Goal: Task Accomplishment & Management: Manage account settings

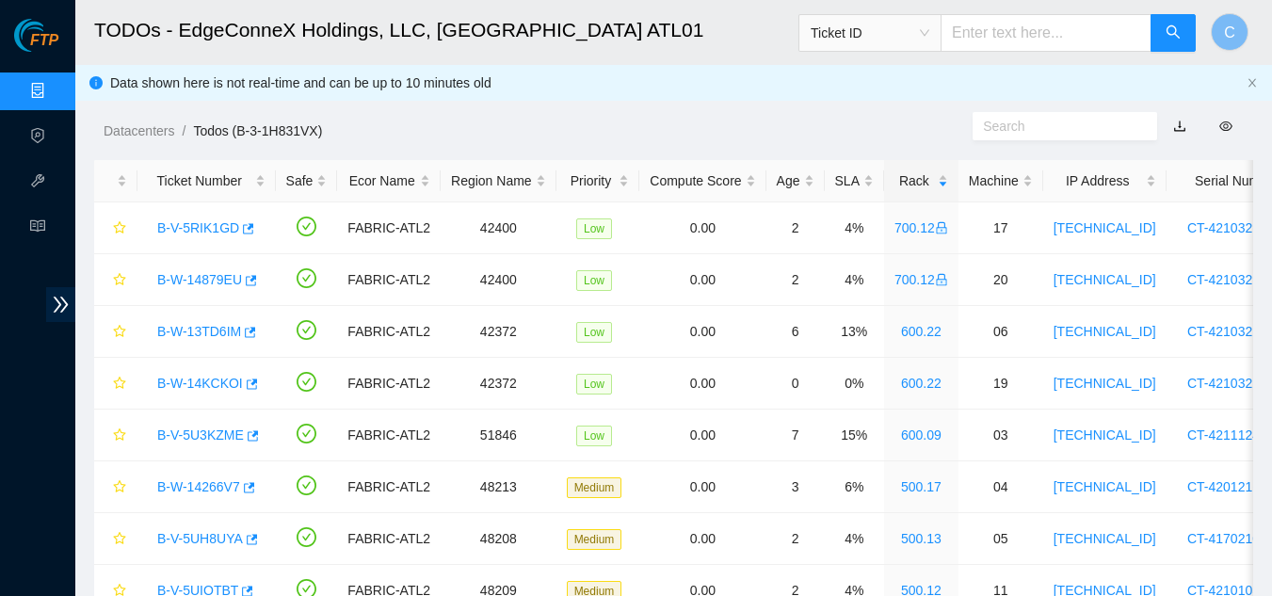
scroll to position [272, 0]
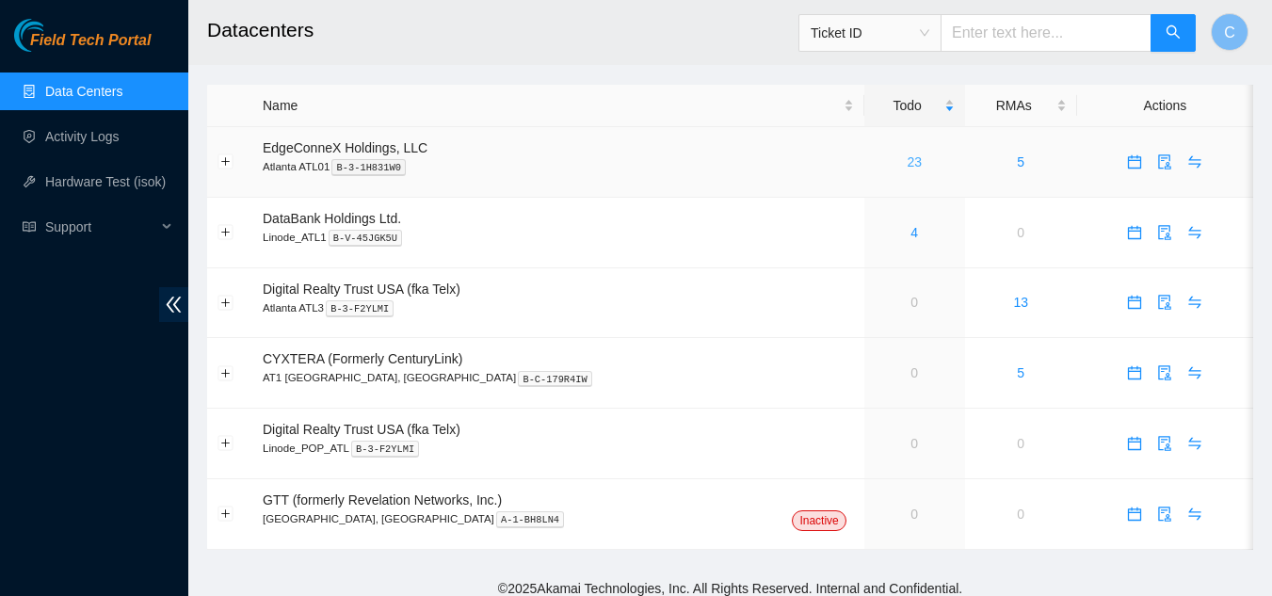
click at [906, 166] on link "23" at bounding box center [913, 161] width 15 height 15
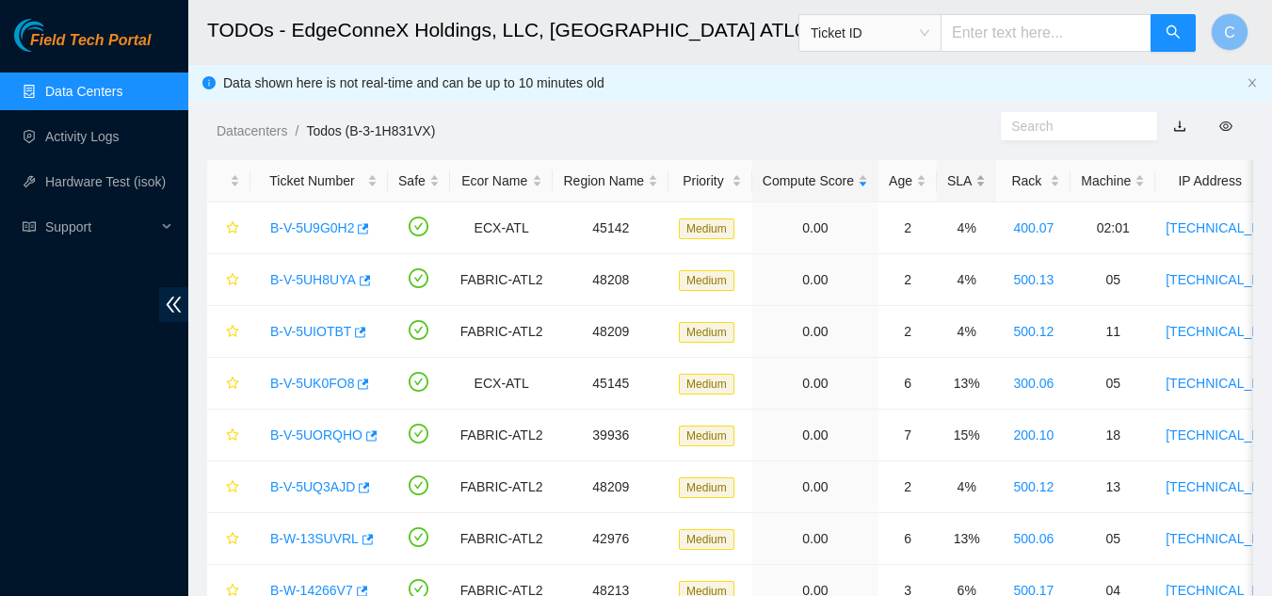
click at [970, 186] on div "SLA" at bounding box center [966, 180] width 39 height 21
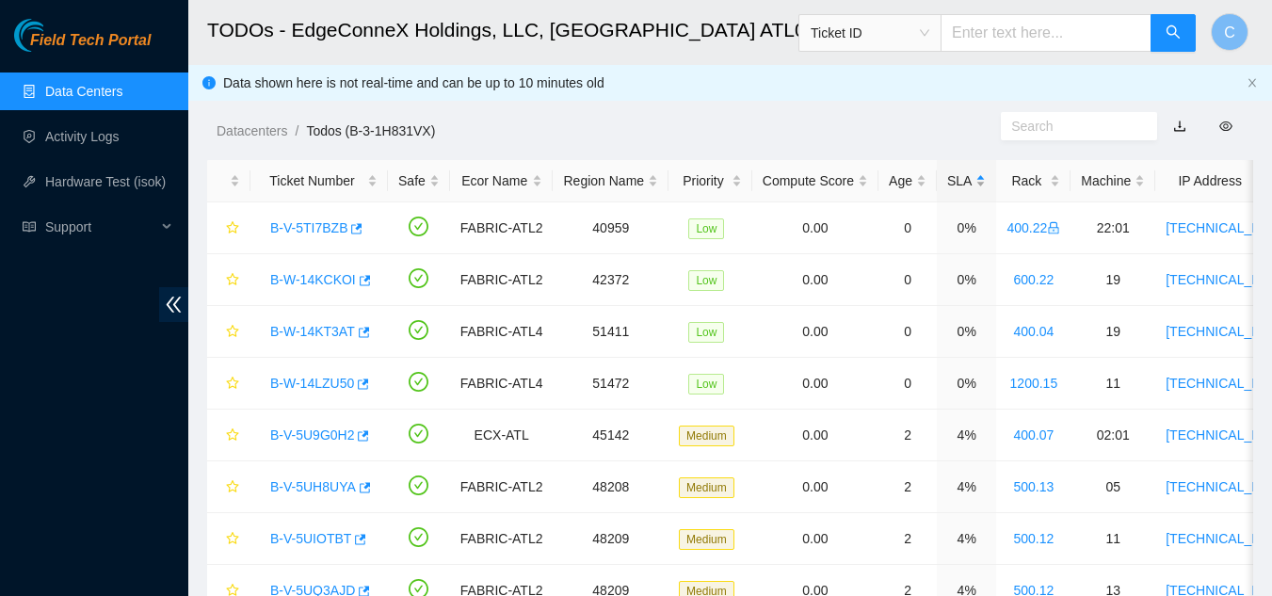
click at [970, 186] on div "SLA" at bounding box center [966, 180] width 39 height 21
click at [307, 224] on link "B-V-5UORQHO" at bounding box center [316, 227] width 92 height 15
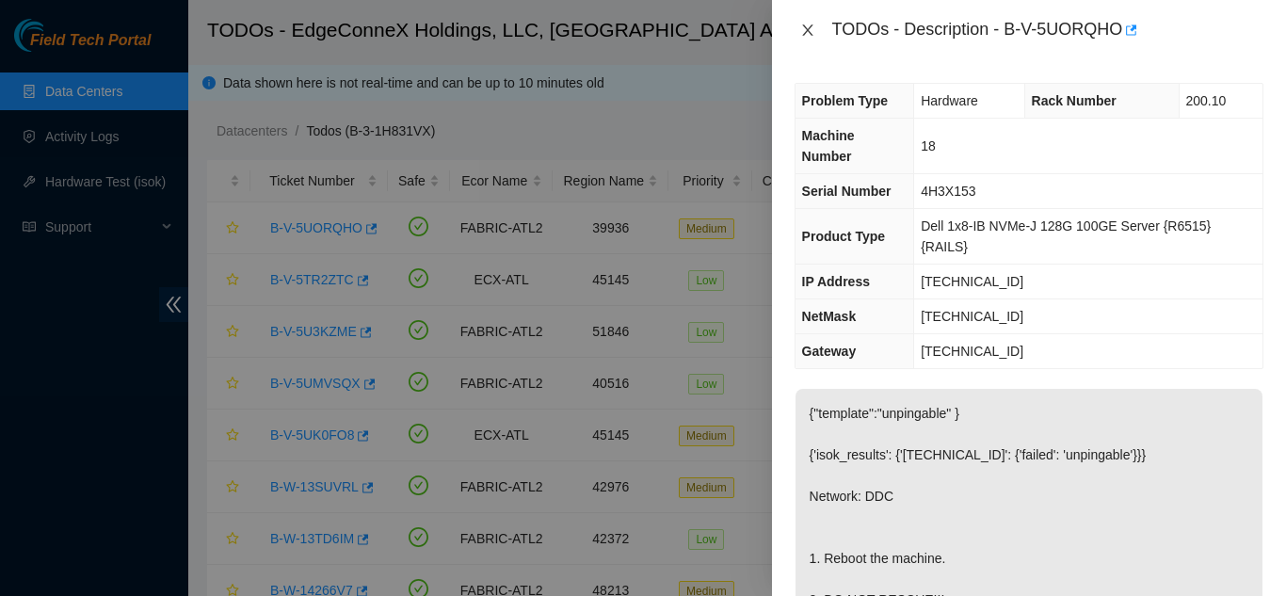
click at [811, 35] on icon "close" at bounding box center [807, 29] width 10 height 11
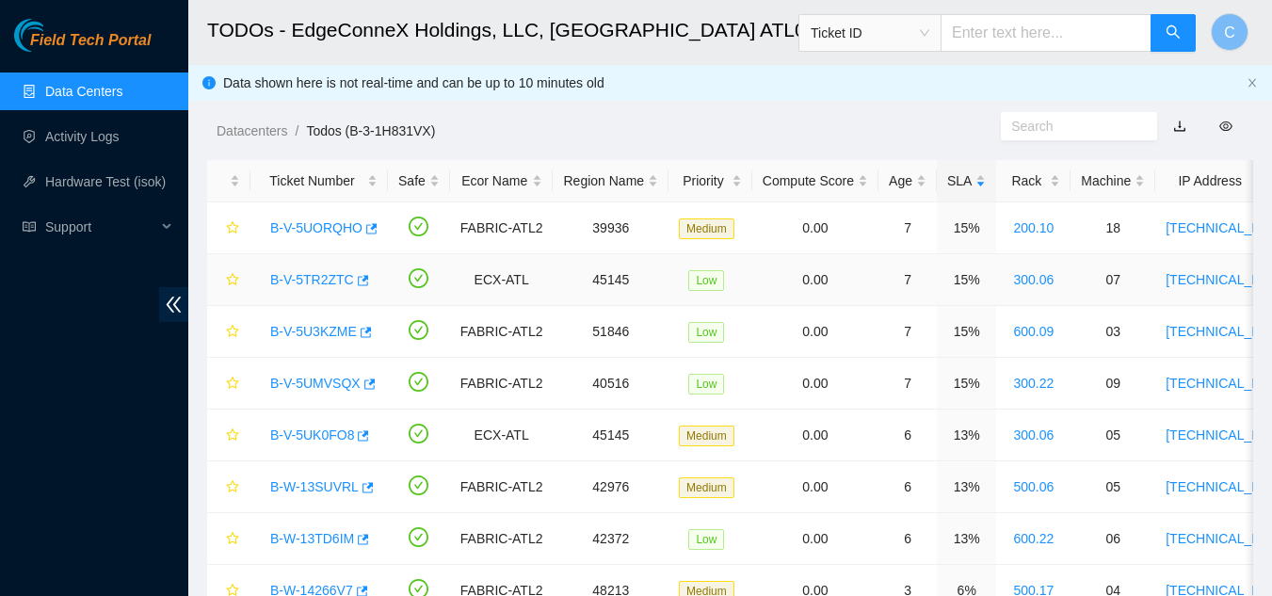
click at [300, 284] on link "B-V-5TR2ZTC" at bounding box center [312, 279] width 84 height 15
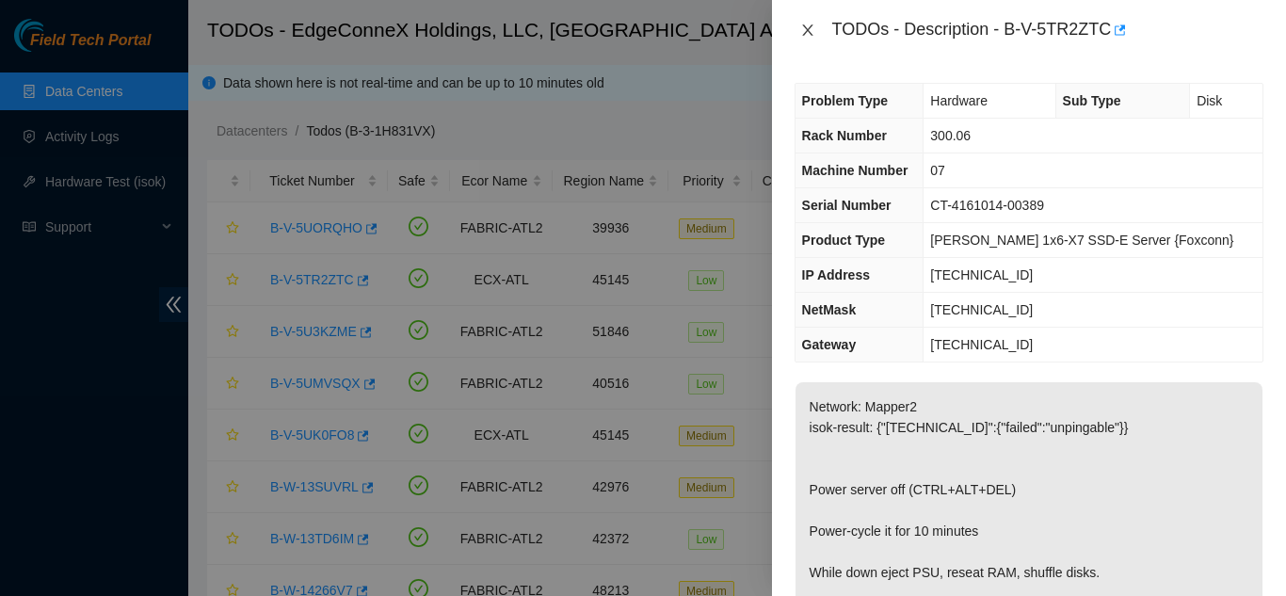
click at [808, 35] on icon "close" at bounding box center [807, 30] width 15 height 15
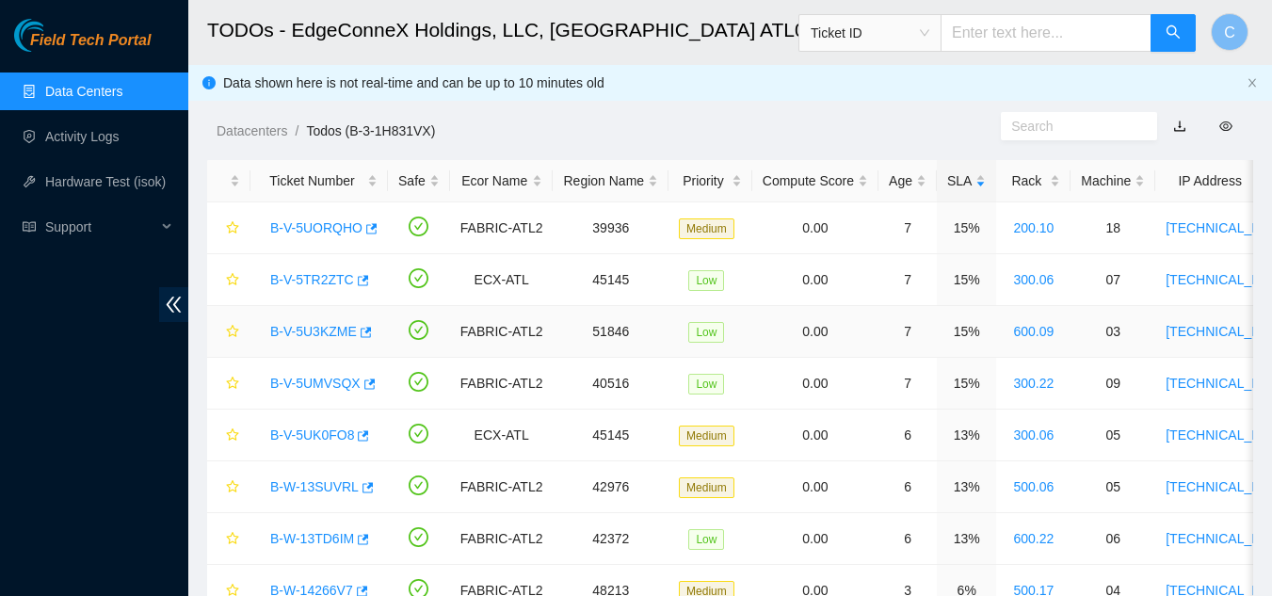
click at [307, 332] on link "B-V-5U3KZME" at bounding box center [313, 331] width 87 height 15
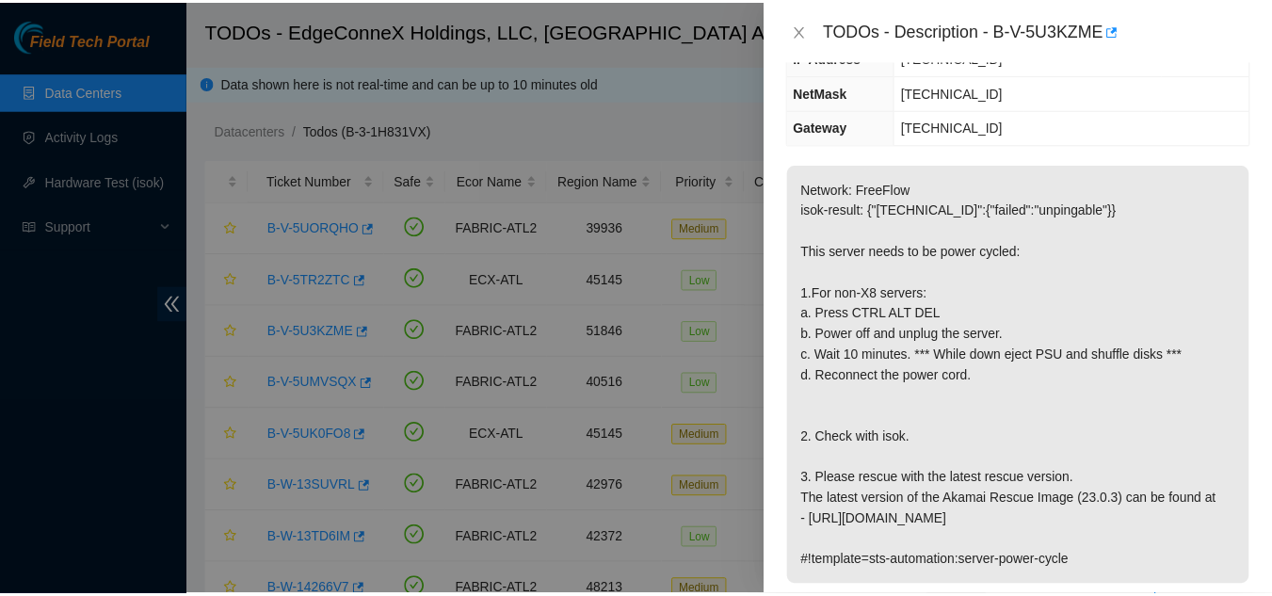
scroll to position [264, 0]
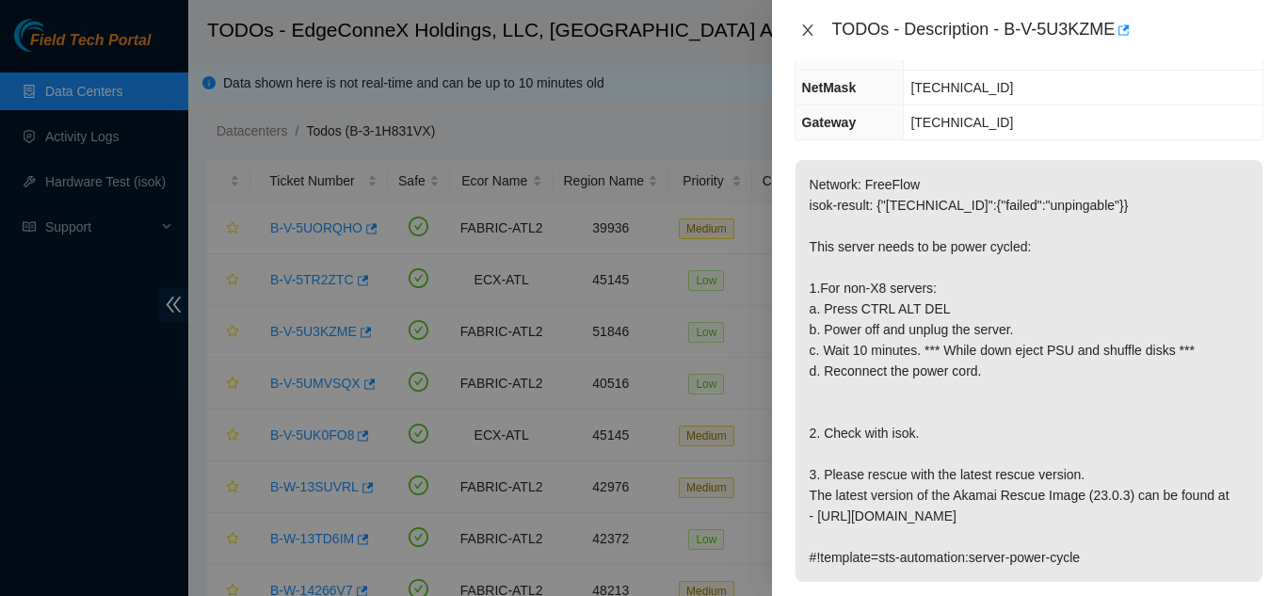
click at [804, 28] on icon "close" at bounding box center [807, 30] width 15 height 15
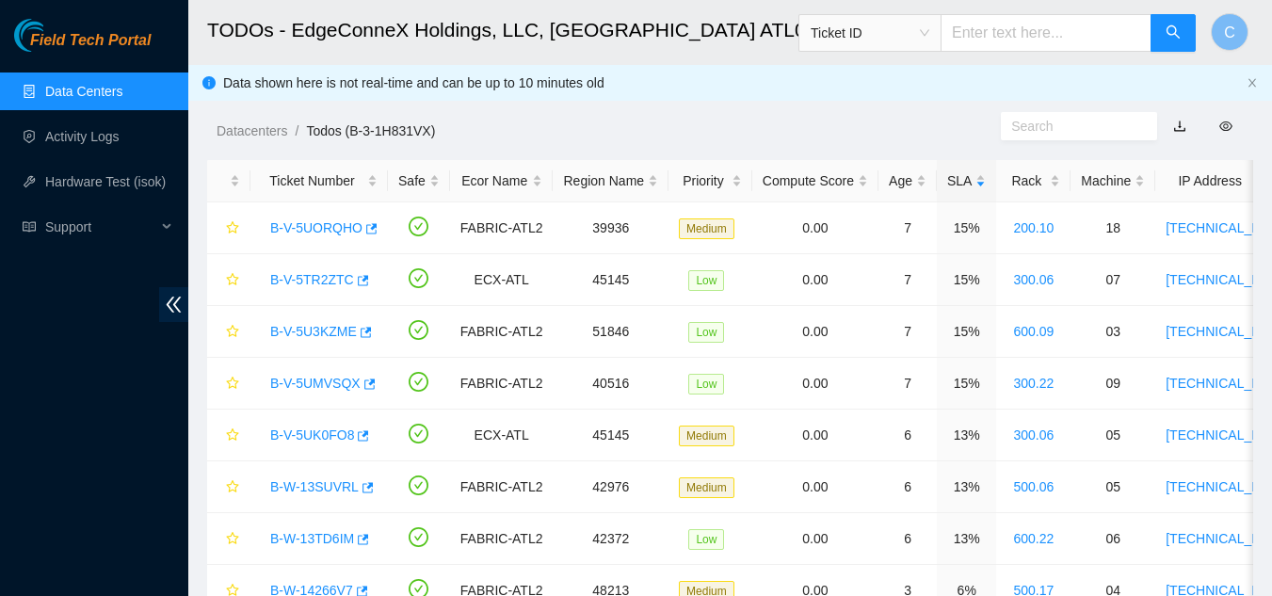
scroll to position [284, 0]
